Goal: Information Seeking & Learning: Compare options

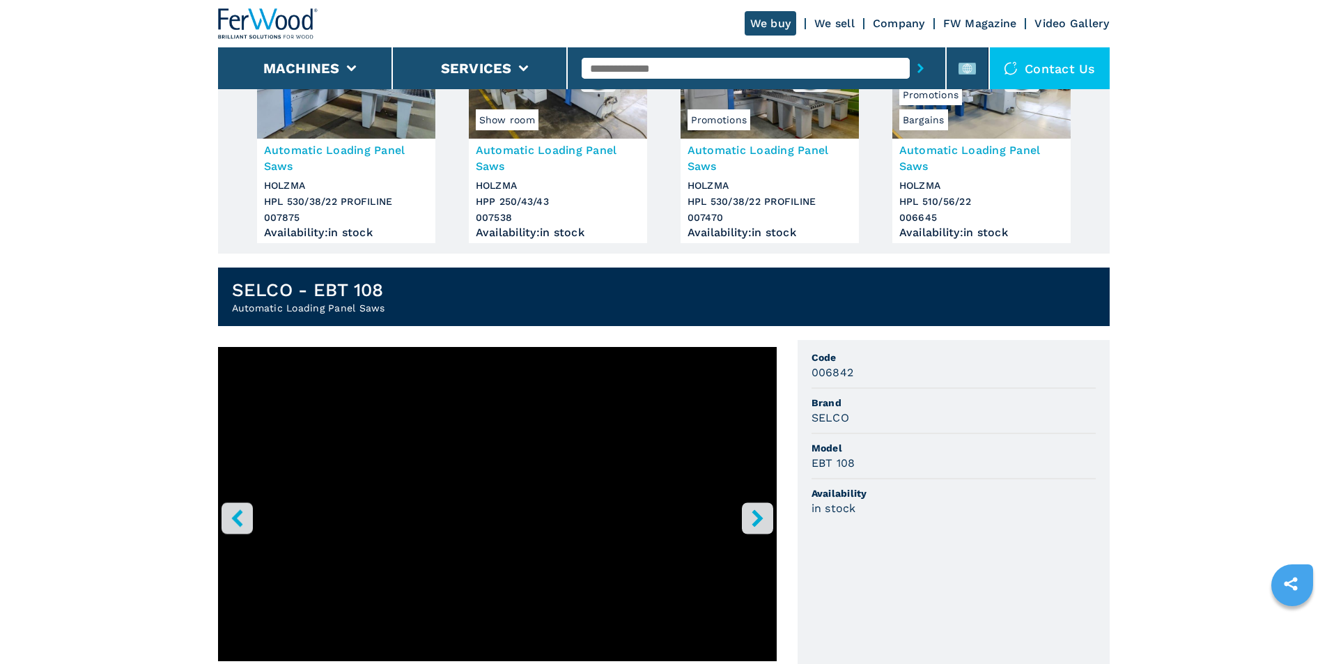
scroll to position [371, 0]
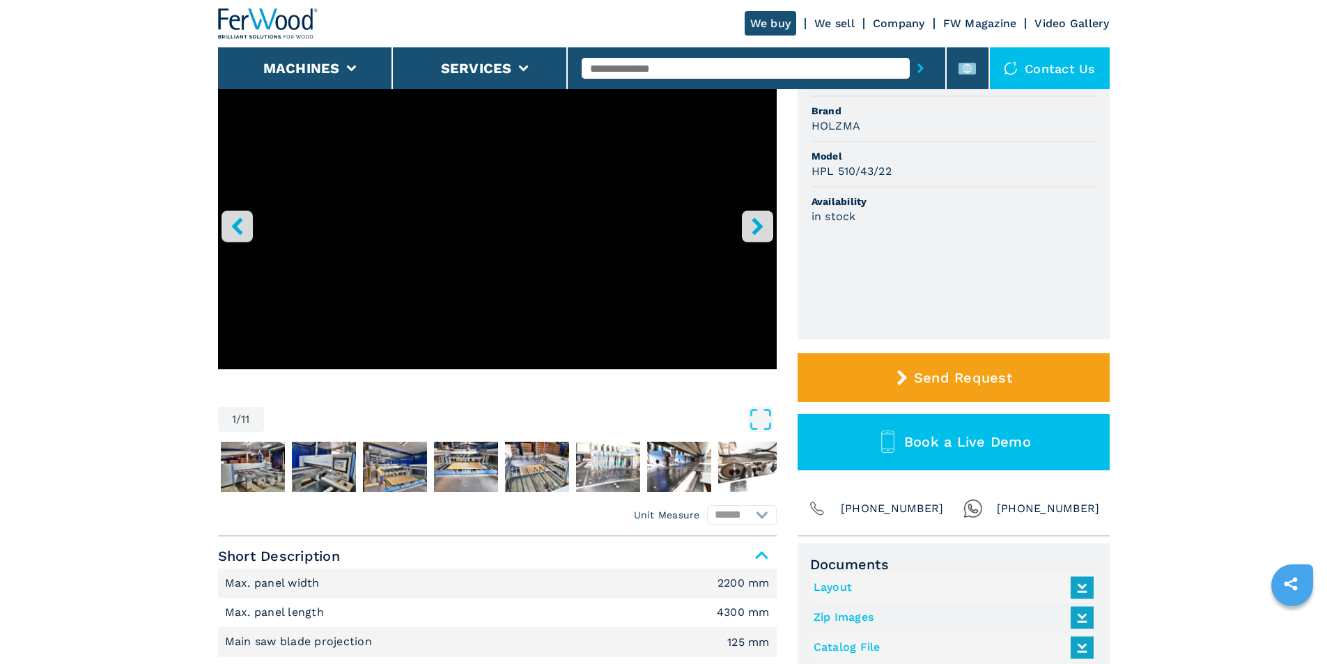
scroll to position [371, 0]
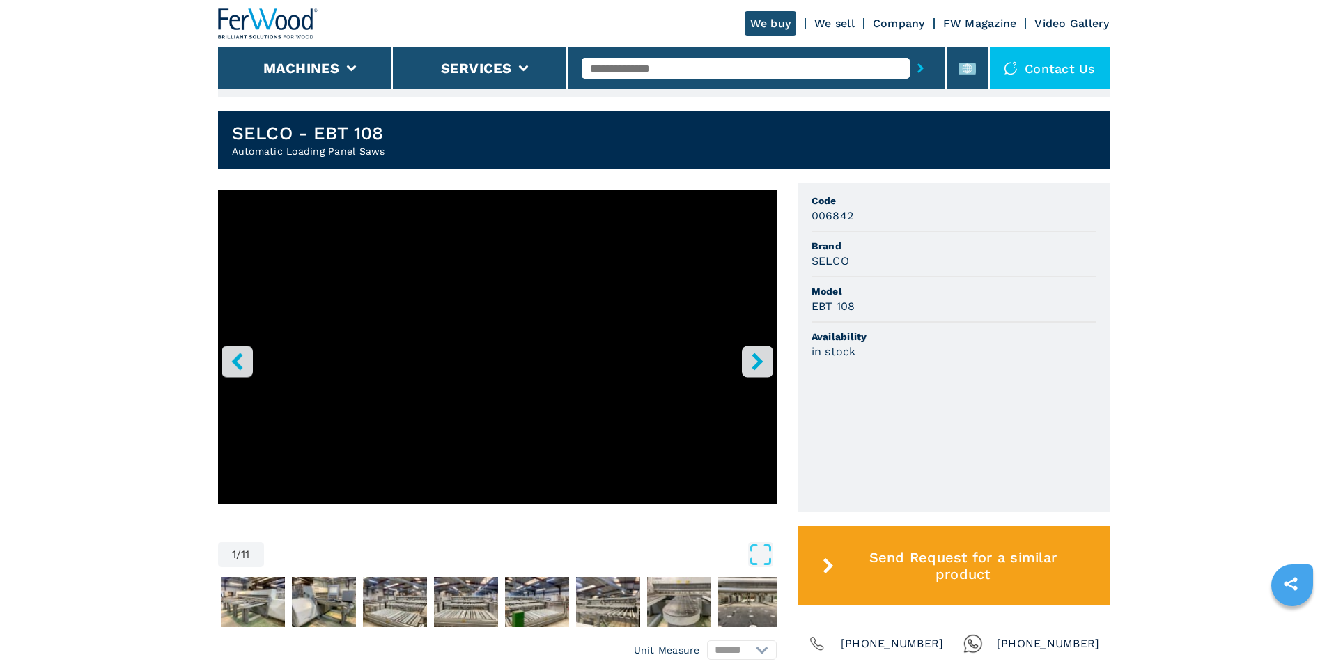
scroll to position [371, 0]
